Goal: Information Seeking & Learning: Check status

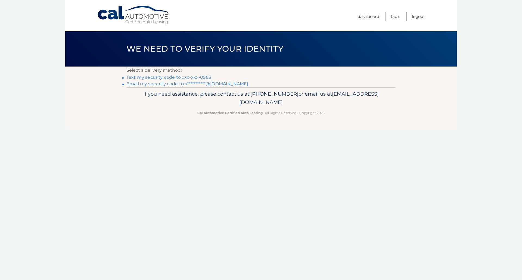
click at [209, 76] on link "Text my security code to xxx-xxx-0565" at bounding box center [169, 77] width 85 height 5
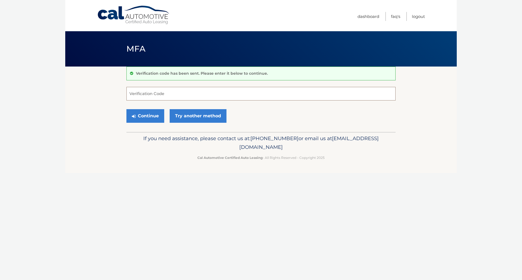
click at [206, 92] on input "Verification Code" at bounding box center [261, 94] width 269 height 14
type input "927941"
click at [141, 120] on button "Continue" at bounding box center [146, 116] width 38 height 14
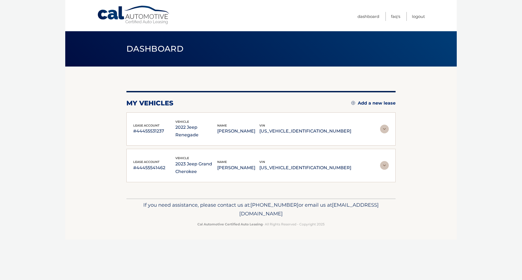
click at [384, 125] on img at bounding box center [384, 129] width 9 height 9
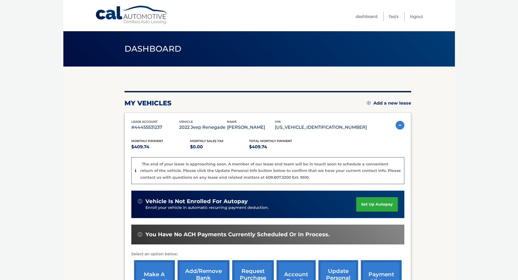
click at [397, 125] on img at bounding box center [400, 125] width 9 height 9
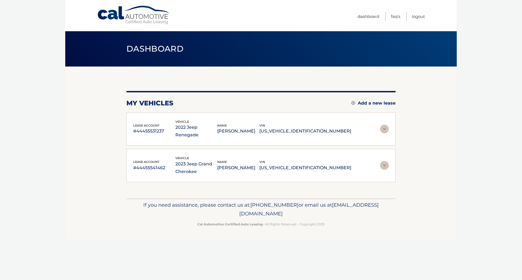
click at [381, 125] on img at bounding box center [384, 129] width 9 height 9
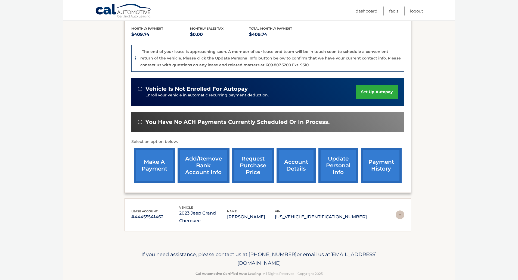
scroll to position [122, 0]
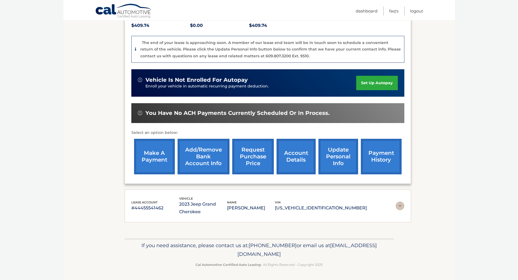
click at [304, 164] on link "account details" at bounding box center [296, 157] width 39 height 36
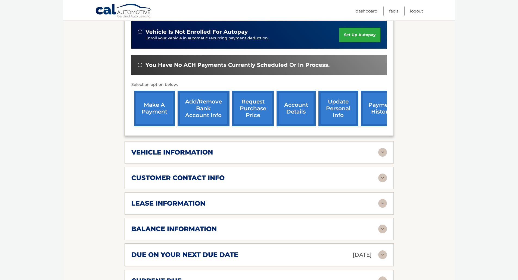
scroll to position [163, 0]
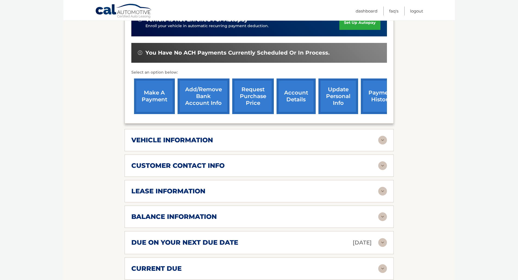
click at [276, 136] on div "vehicle information" at bounding box center [254, 140] width 247 height 8
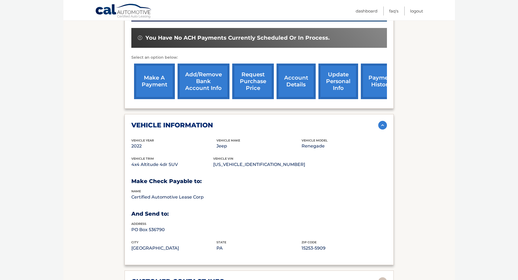
scroll to position [218, 0]
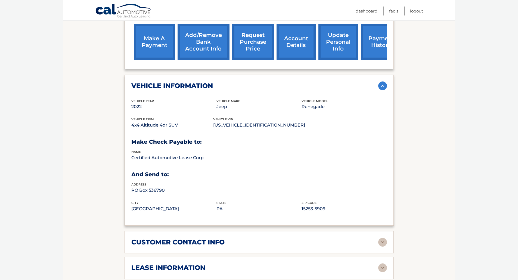
click at [381, 82] on img at bounding box center [382, 86] width 9 height 9
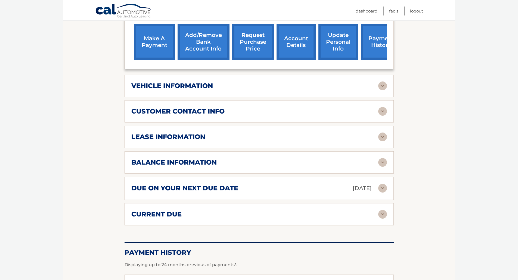
click at [206, 133] on div "lease information" at bounding box center [254, 137] width 247 height 8
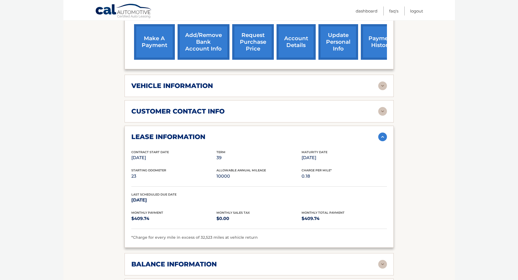
click at [377, 133] on div "lease information" at bounding box center [254, 137] width 247 height 8
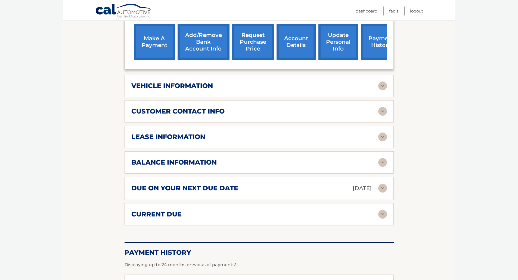
click at [377, 159] on div "balance information" at bounding box center [254, 163] width 247 height 8
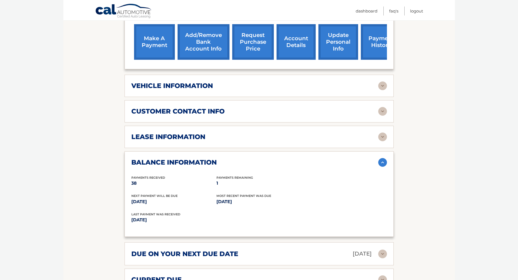
scroll to position [245, 0]
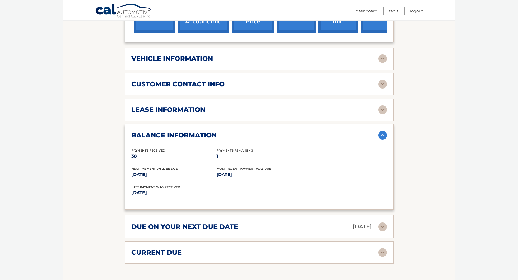
click at [382, 131] on img at bounding box center [382, 135] width 9 height 9
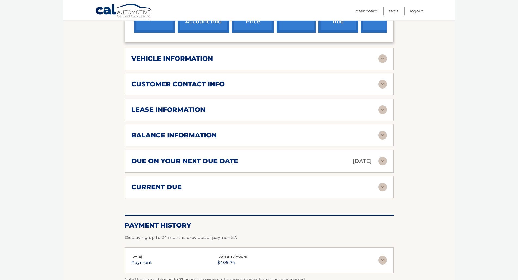
click at [381, 157] on img at bounding box center [382, 161] width 9 height 9
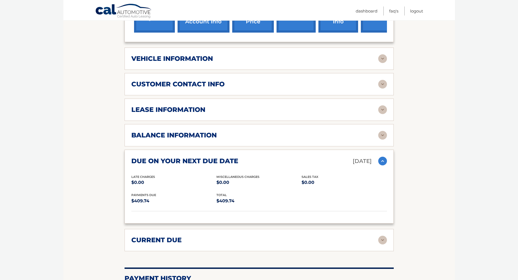
click at [381, 157] on img at bounding box center [382, 161] width 9 height 9
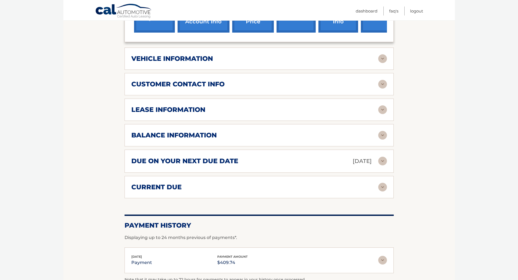
click at [381, 183] on img at bounding box center [382, 187] width 9 height 9
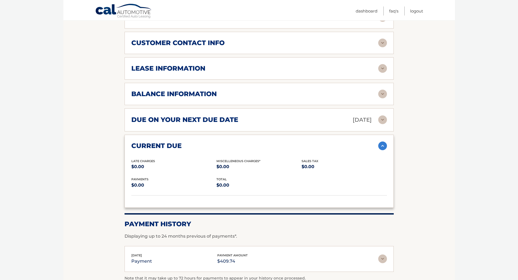
scroll to position [299, 0]
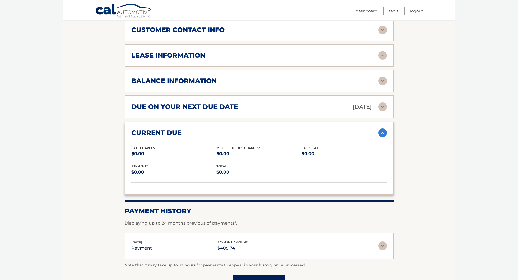
click at [384, 129] on img at bounding box center [382, 133] width 9 height 9
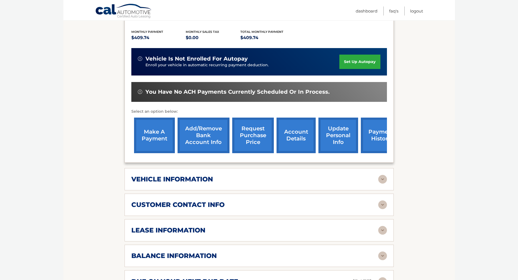
scroll to position [136, 0]
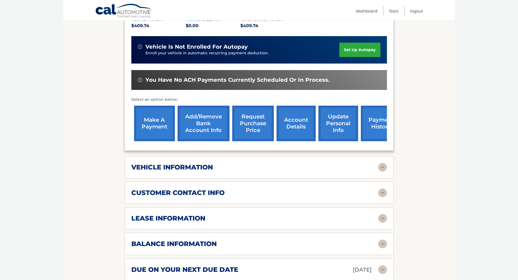
click at [387, 189] on img at bounding box center [382, 193] width 9 height 9
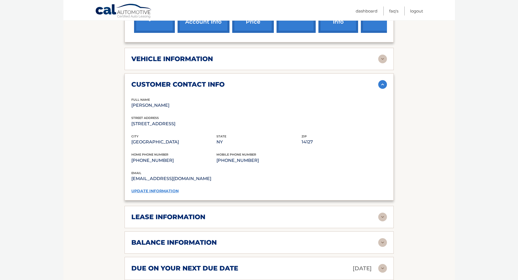
scroll to position [245, 0]
click at [378, 80] on div "customer contact info" at bounding box center [254, 84] width 247 height 8
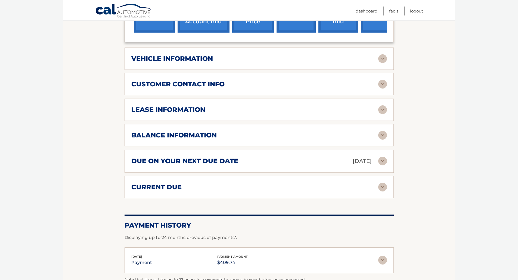
click at [384, 106] on img at bounding box center [382, 110] width 9 height 9
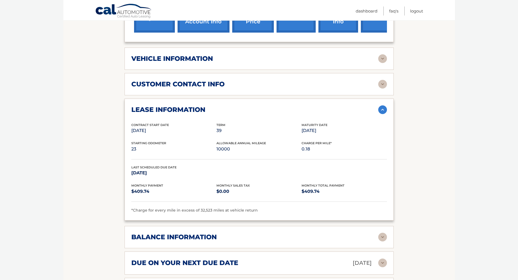
click at [440, 187] on section "Account Details | #44455531237 Back to Dashboard Manage Your Lease lease accoun…" at bounding box center [259, 120] width 392 height 596
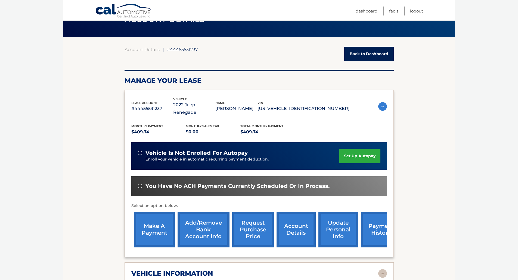
scroll to position [0, 0]
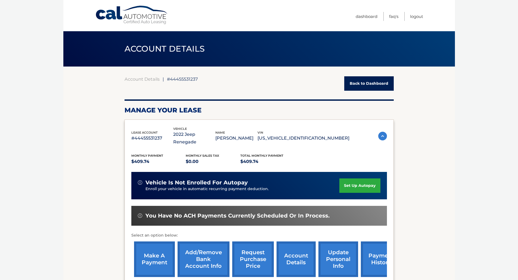
click at [388, 14] on li "FAQ's" at bounding box center [391, 16] width 15 height 9
click at [393, 17] on link "FAQ's" at bounding box center [393, 16] width 9 height 9
click at [394, 18] on link "FAQ's" at bounding box center [393, 16] width 9 height 9
